Goal: Information Seeking & Learning: Compare options

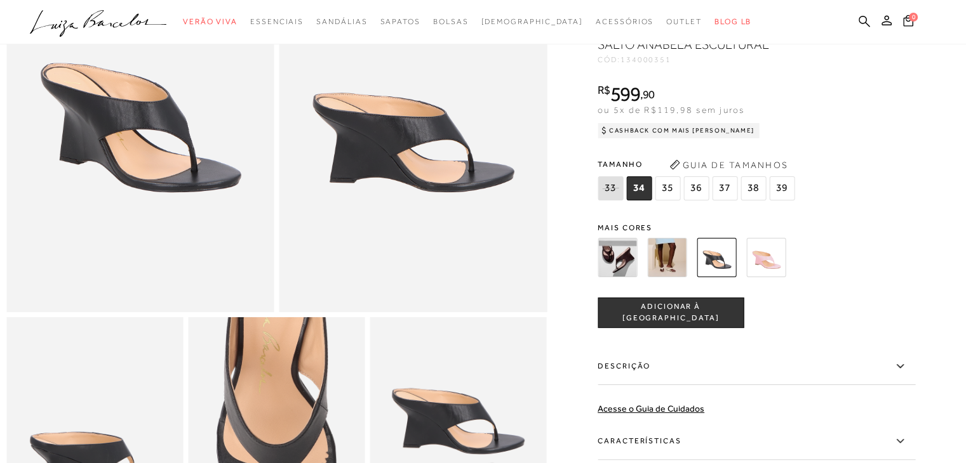
scroll to position [190, 0]
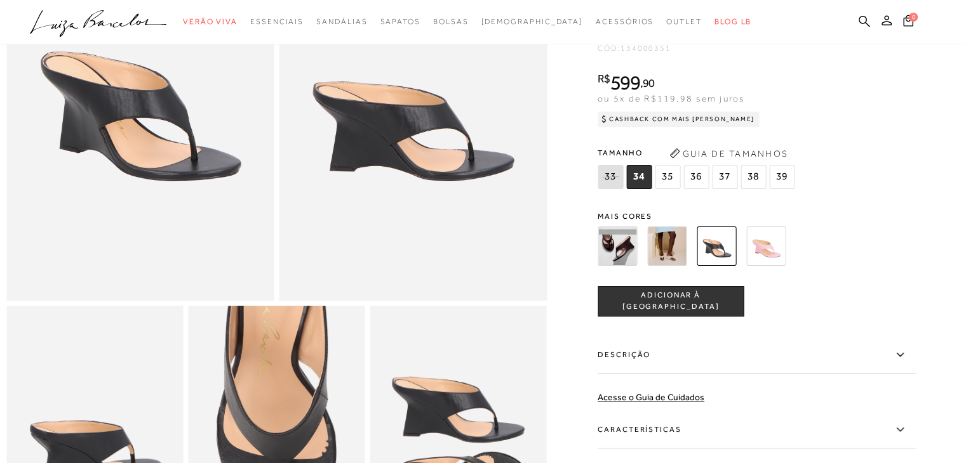
click at [676, 258] on img at bounding box center [666, 246] width 39 height 39
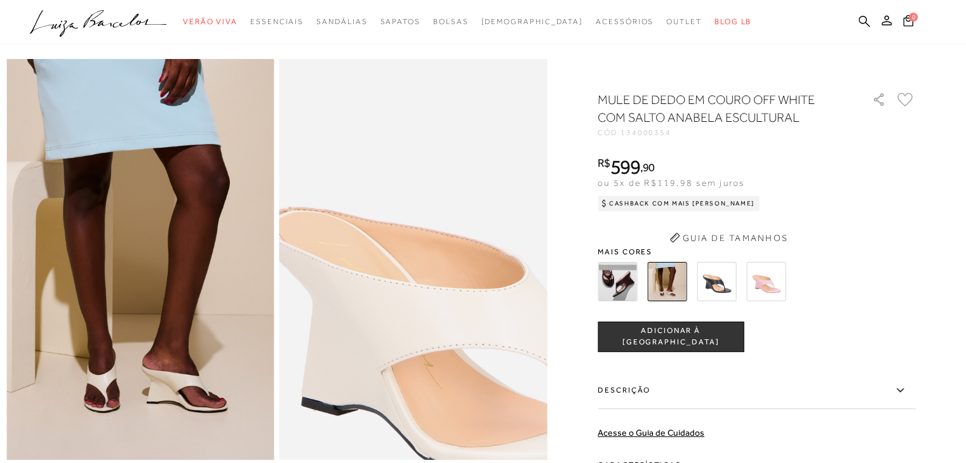
scroll to position [62, 0]
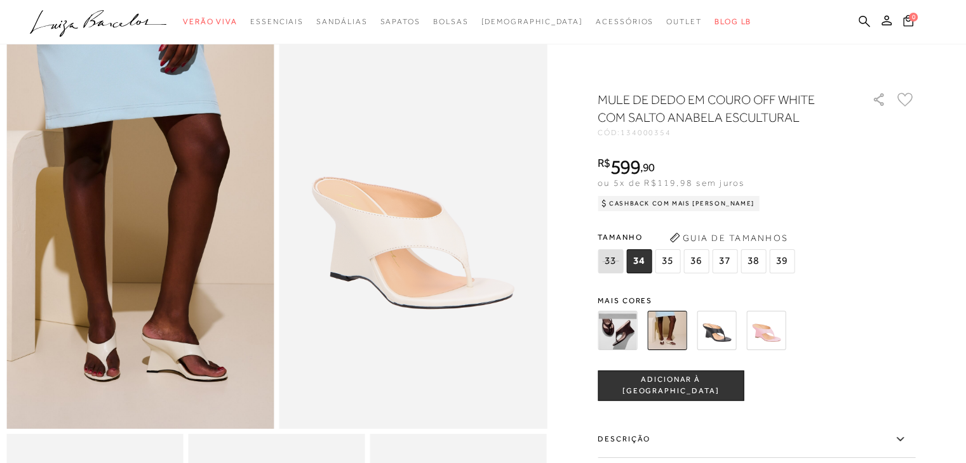
click at [644, 343] on div at bounding box center [741, 330] width 295 height 47
click at [630, 333] on img at bounding box center [616, 330] width 39 height 39
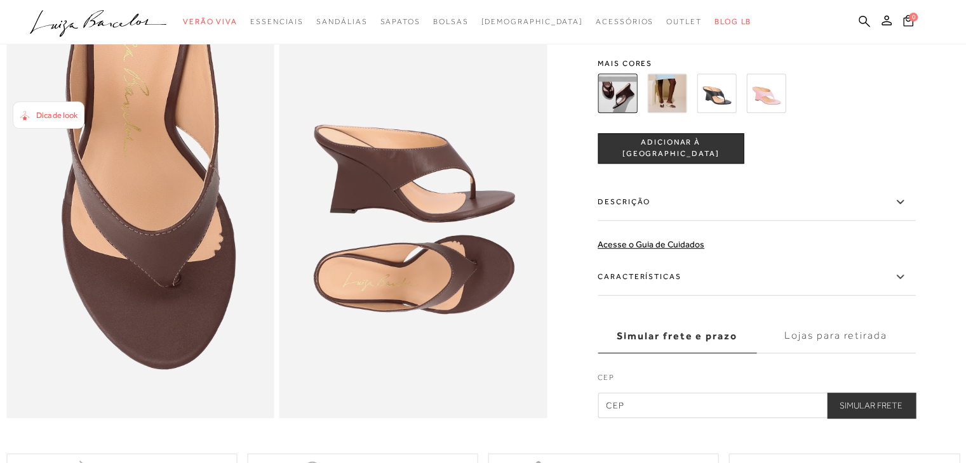
scroll to position [635, 0]
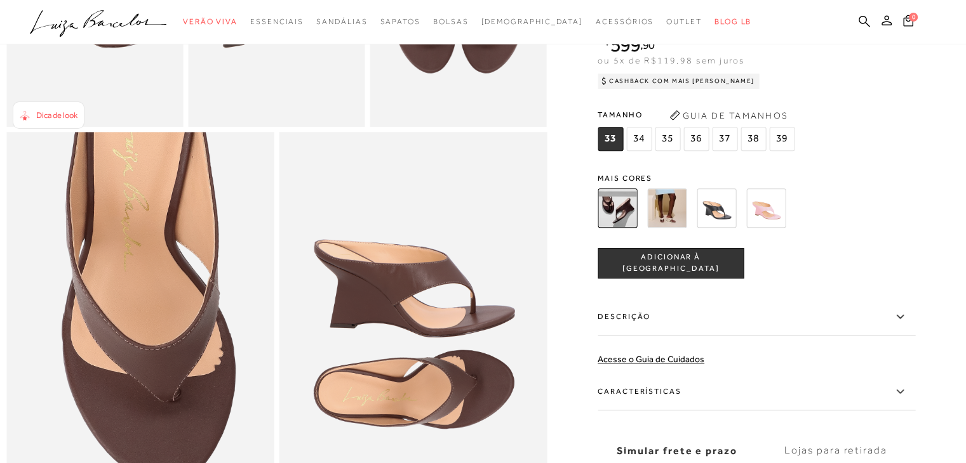
click at [726, 223] on img at bounding box center [716, 208] width 39 height 39
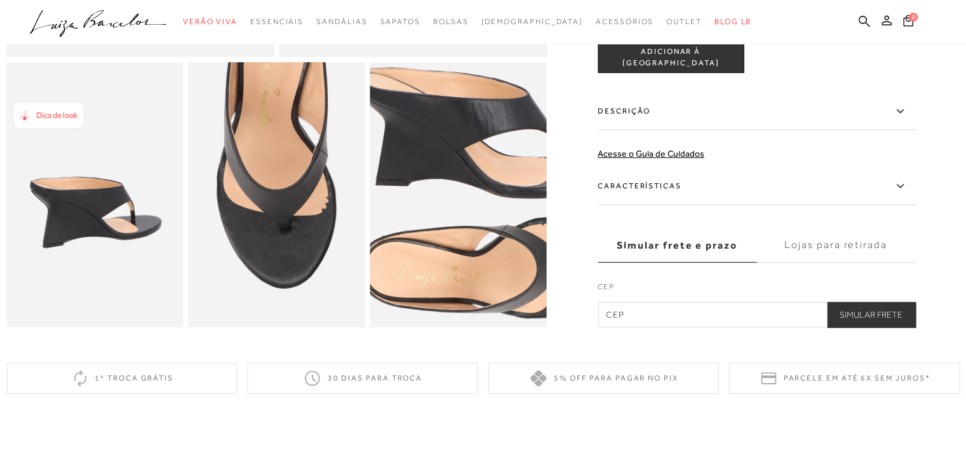
scroll to position [190, 0]
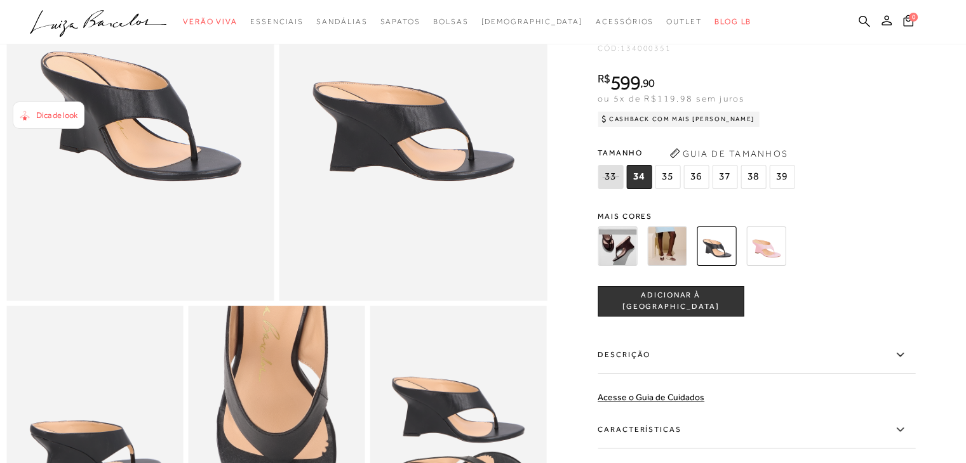
click at [670, 255] on img at bounding box center [666, 246] width 39 height 39
